Goal: Task Accomplishment & Management: Use online tool/utility

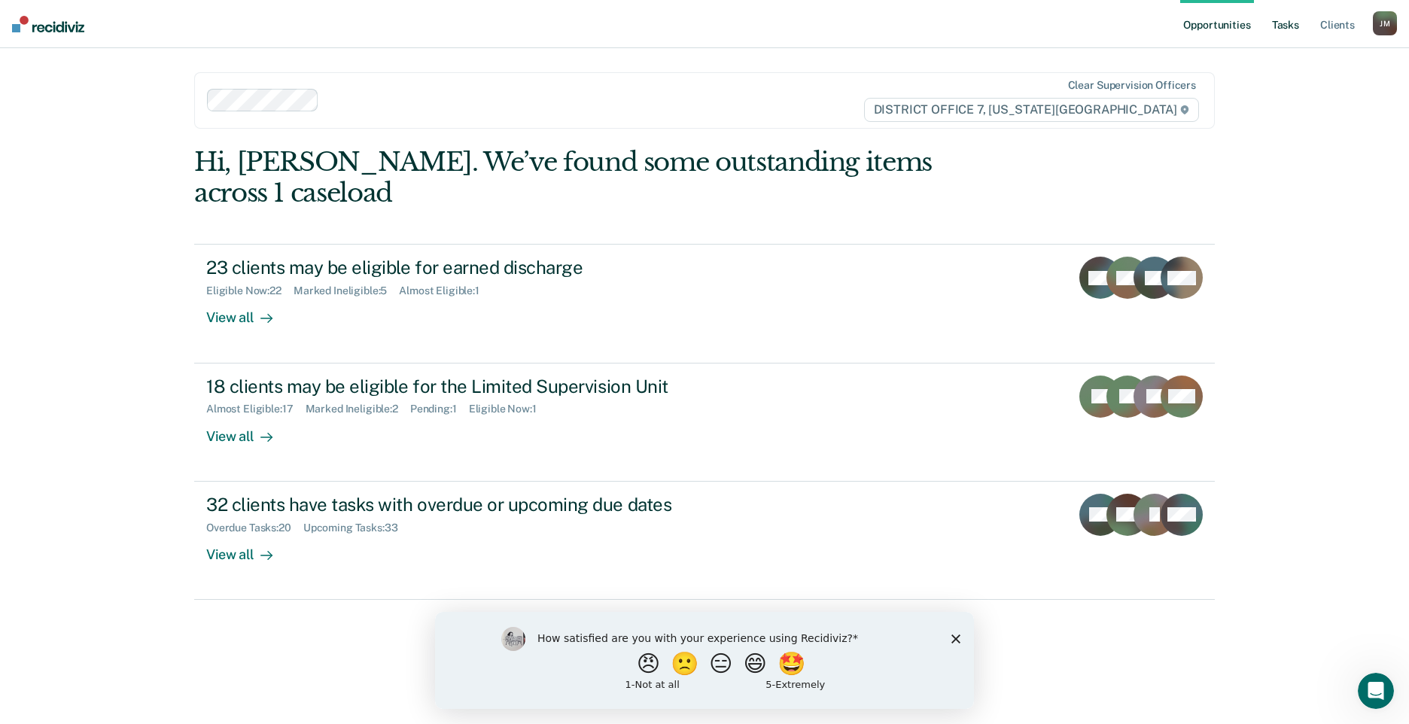
click at [1270, 27] on link "Tasks" at bounding box center [1285, 24] width 33 height 48
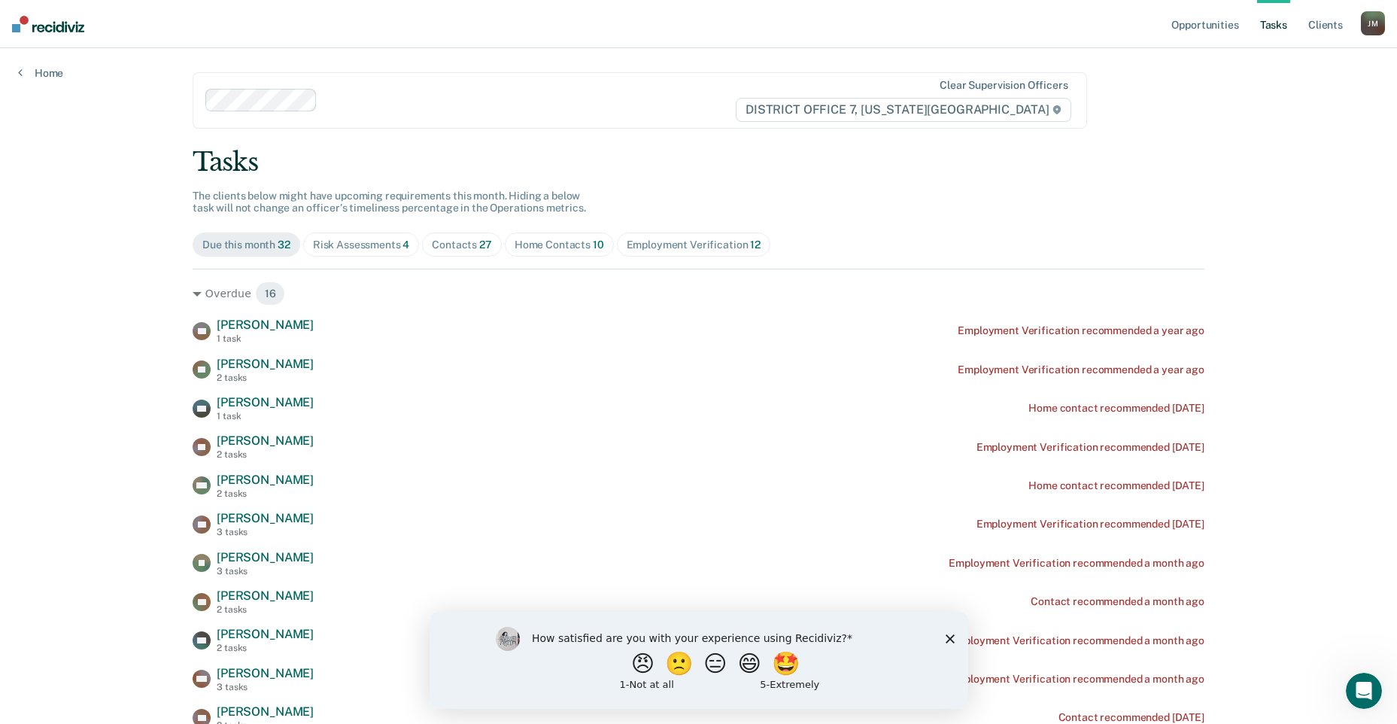
click at [376, 237] on span "Risk Assessments 4" at bounding box center [361, 245] width 117 height 24
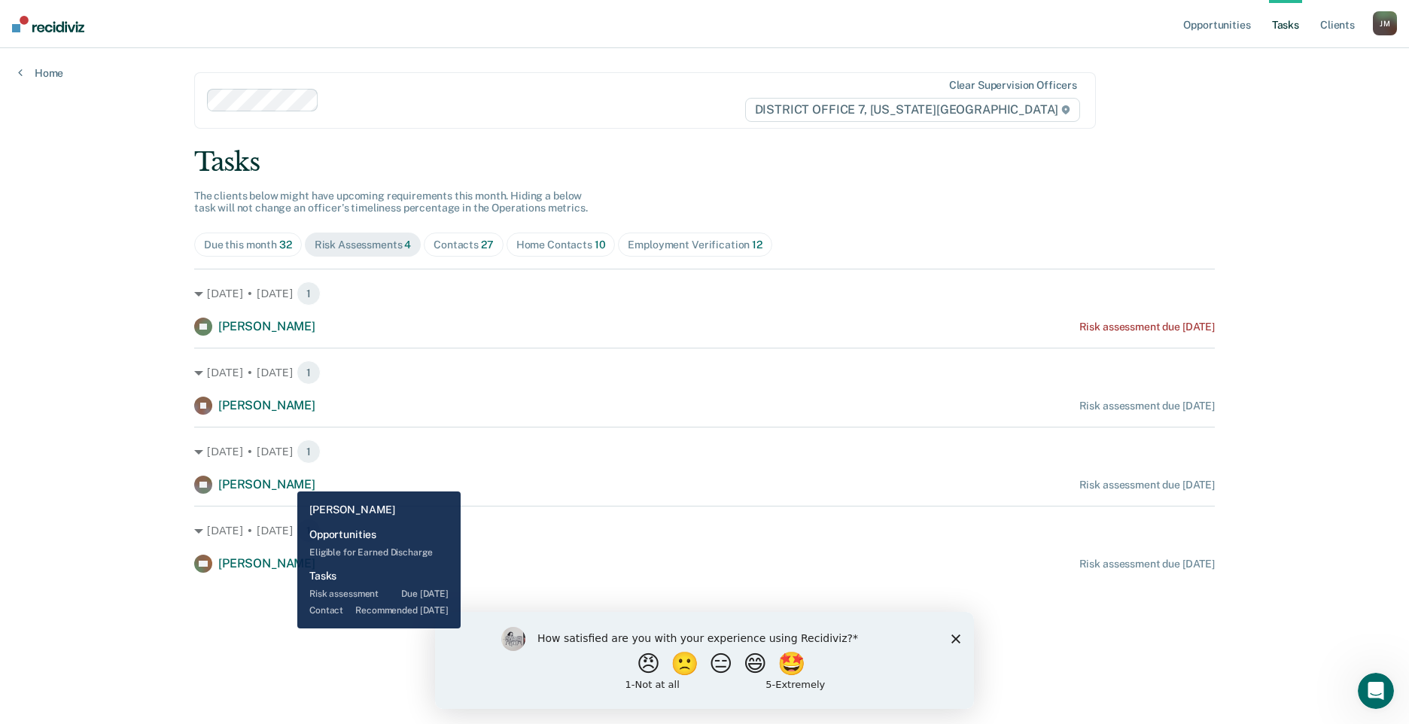
click at [286, 480] on span "[PERSON_NAME]" at bounding box center [266, 484] width 97 height 14
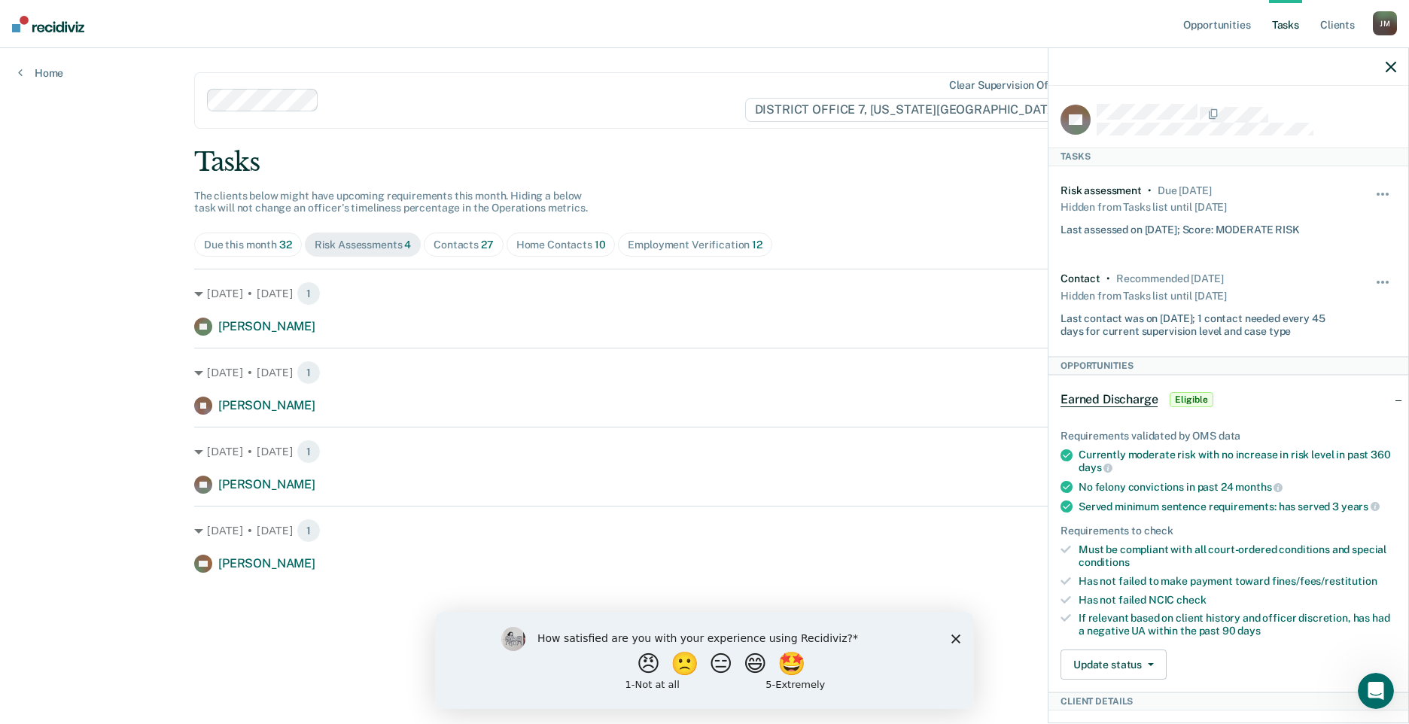
click at [668, 224] on div "Tasks The clients below might have upcoming requirements this month. Hiding a b…" at bounding box center [704, 360] width 1020 height 426
click at [667, 240] on div "Employment Verification 12" at bounding box center [695, 245] width 134 height 13
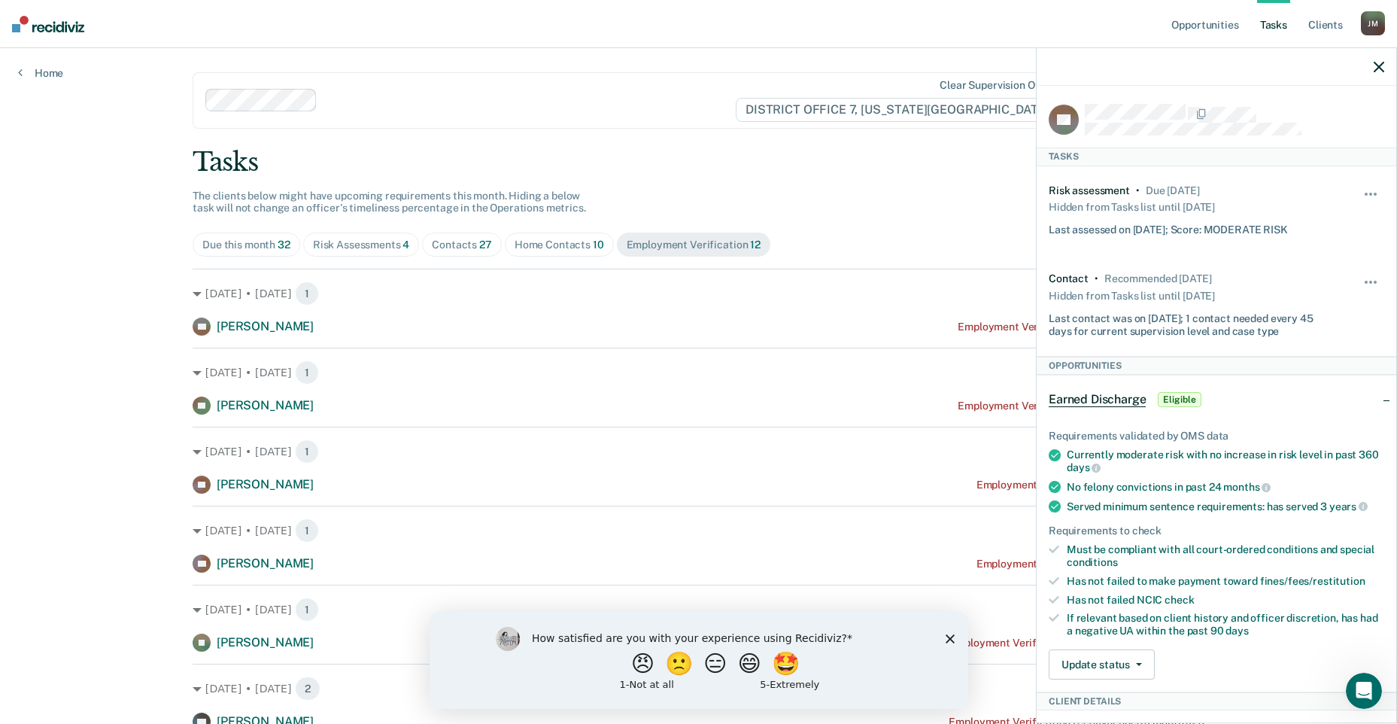
click at [579, 243] on div "Home Contacts 10" at bounding box center [560, 245] width 90 height 13
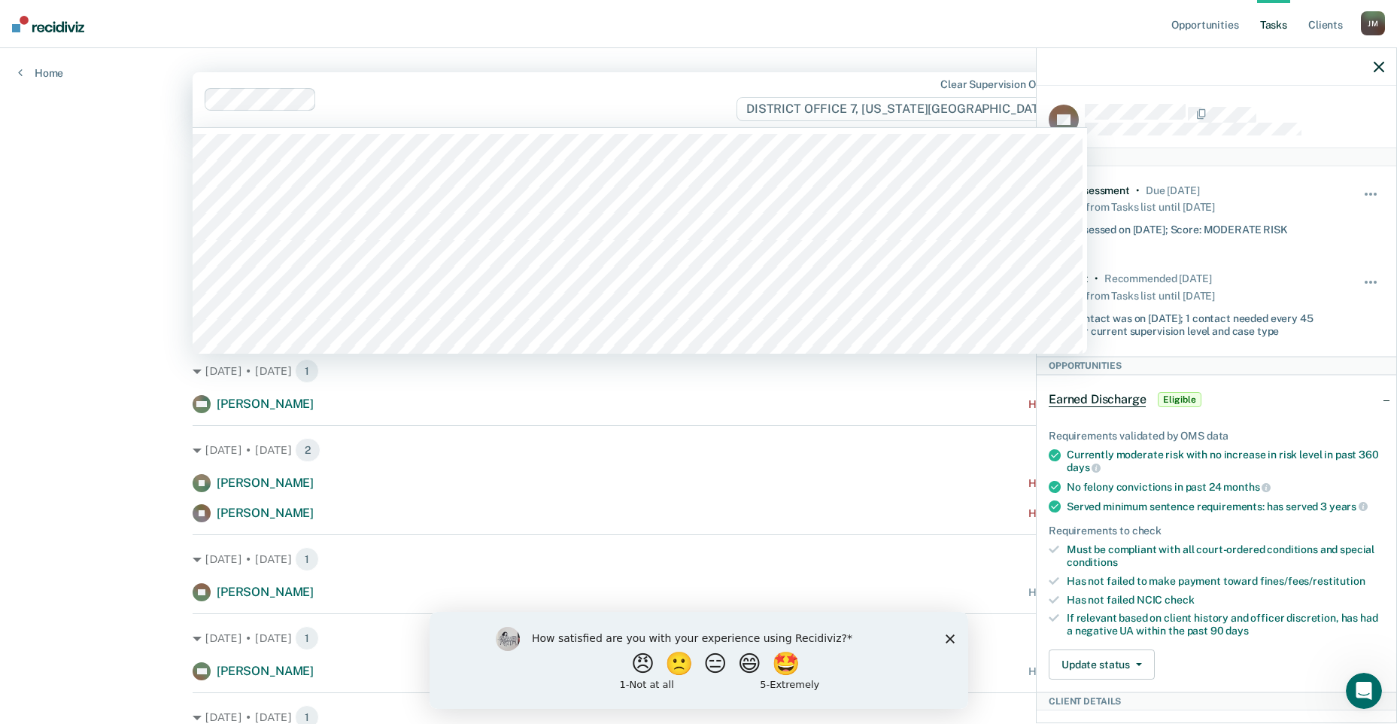
click at [376, 109] on div at bounding box center [471, 99] width 532 height 23
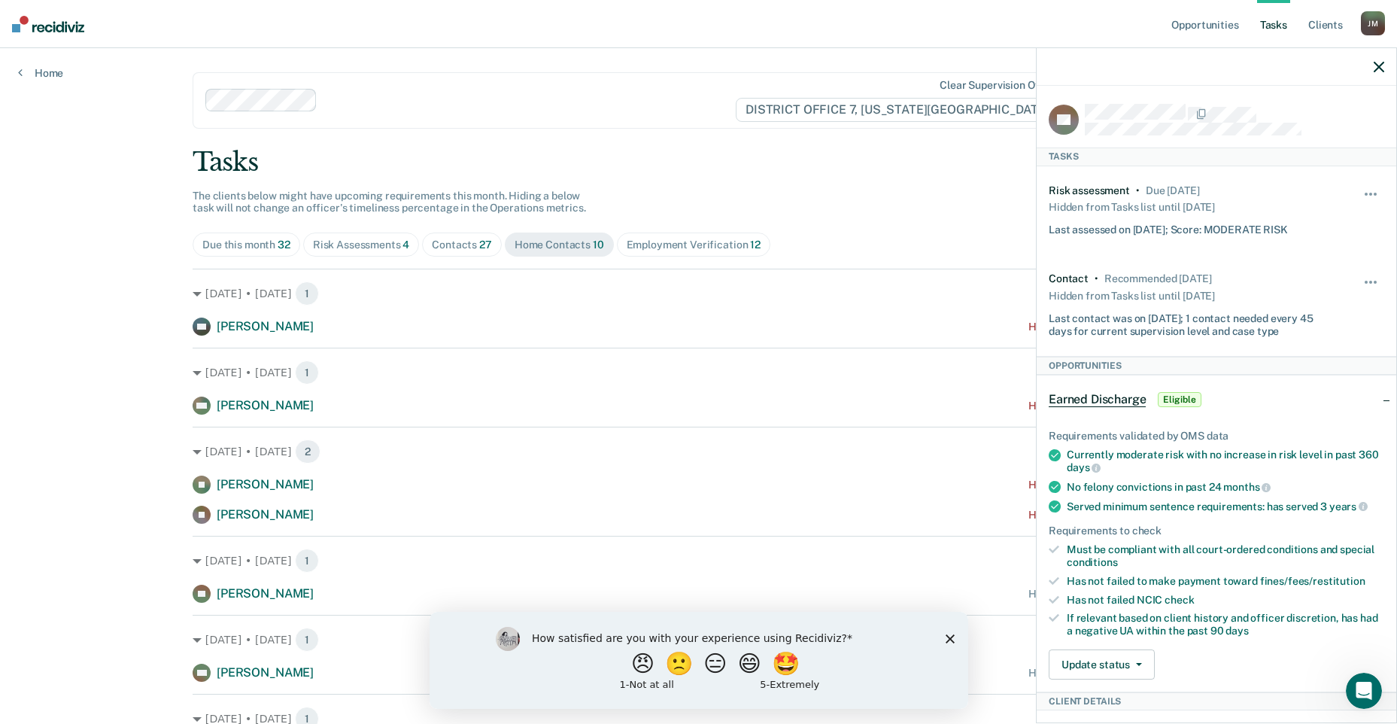
click at [391, 46] on nav "Opportunities Tasks Client s [PERSON_NAME] Profile How it works Log Out" at bounding box center [698, 24] width 1397 height 48
click at [121, 683] on div "Opportunities Tasks Client s [PERSON_NAME] Profile How it works Log Out Home Cl…" at bounding box center [698, 504] width 1397 height 1009
